Goal: Transaction & Acquisition: Purchase product/service

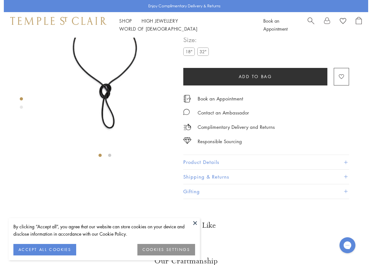
scroll to position [32, 0]
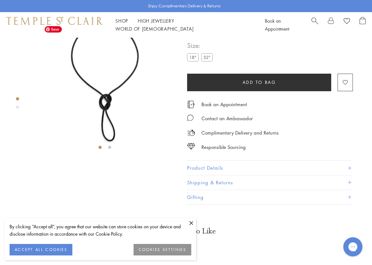
scroll to position [38, 0]
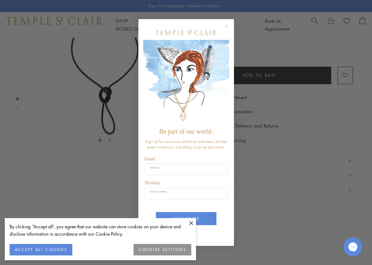
click at [225, 26] on circle "Close dialog" at bounding box center [227, 26] width 8 height 8
